Goal: Task Accomplishment & Management: Use online tool/utility

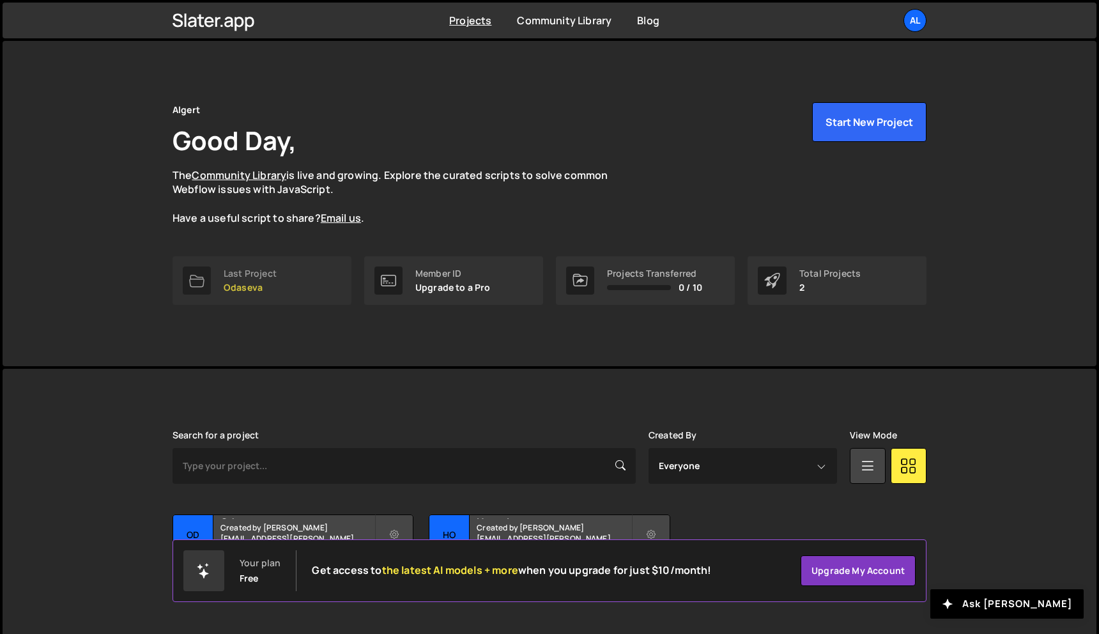
click at [261, 287] on p "Odaseva" at bounding box center [250, 287] width 53 height 10
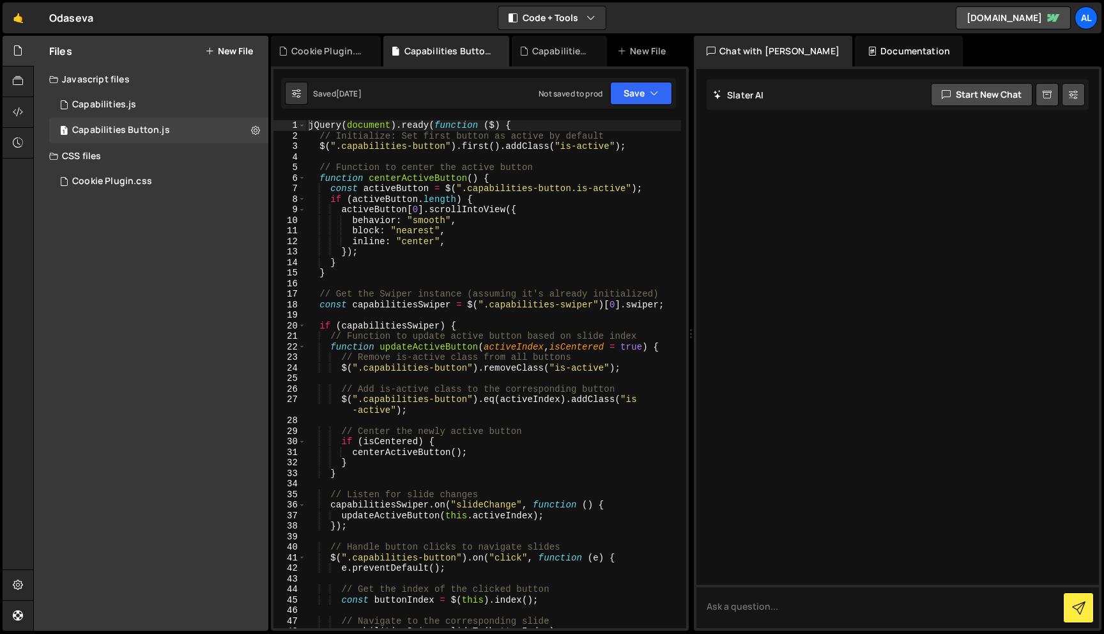
click at [159, 314] on div "Files New File Javascript files 1 Capabilities.js 0 1 Capabilities Button.js 0 …" at bounding box center [151, 333] width 234 height 595
click at [582, 96] on div "Not saved to prod" at bounding box center [571, 93] width 64 height 11
click at [668, 91] on button "Save" at bounding box center [641, 93] width 62 height 23
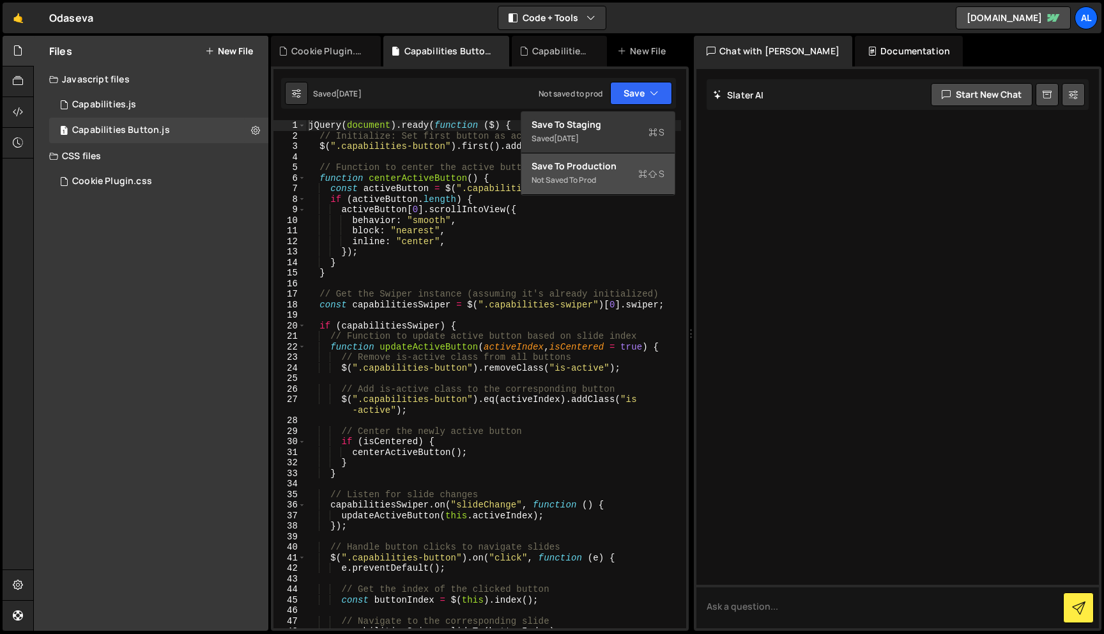
click at [597, 180] on div "Not saved to prod" at bounding box center [597, 179] width 133 height 15
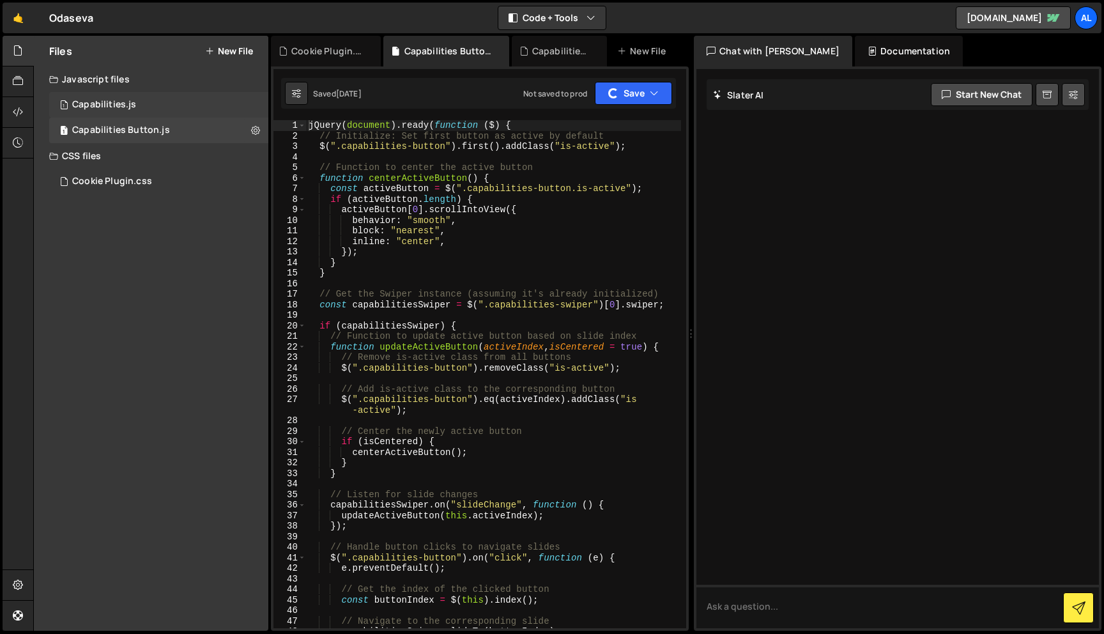
click at [180, 111] on div "1 Capabilities.js 0" at bounding box center [158, 105] width 219 height 26
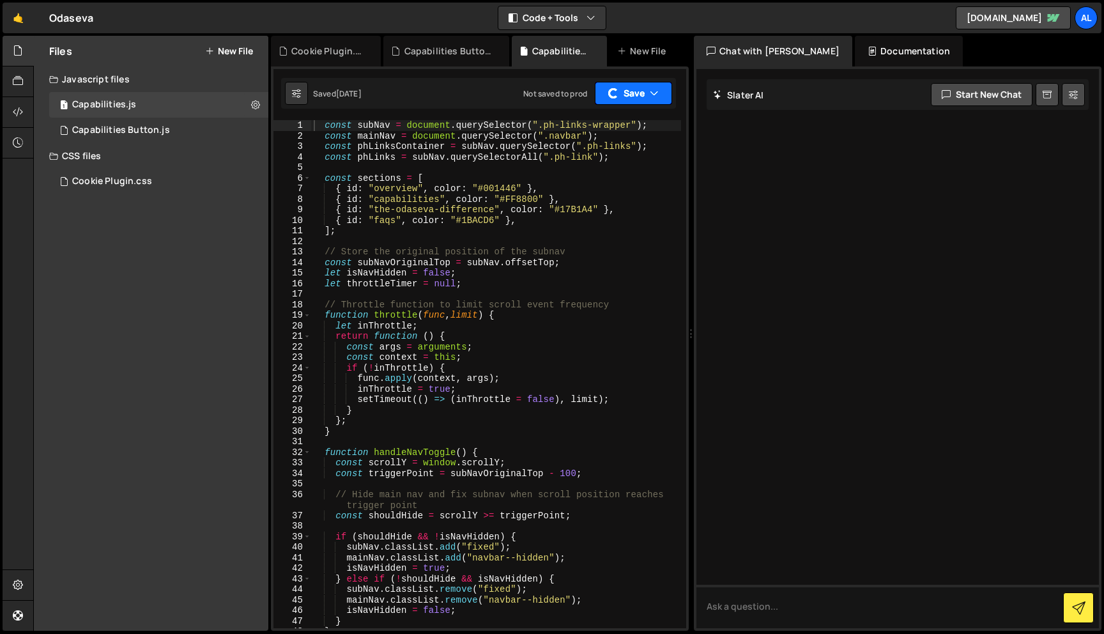
click at [647, 95] on button "Save" at bounding box center [633, 93] width 77 height 23
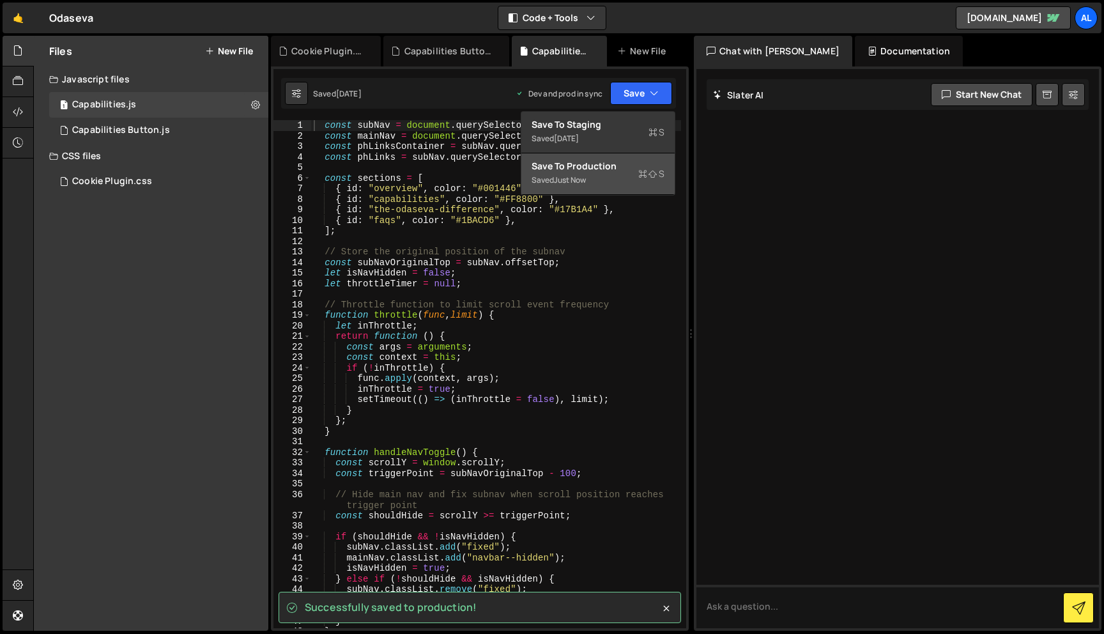
click at [603, 168] on div "Save to Production S" at bounding box center [597, 166] width 133 height 13
